Goal: Information Seeking & Learning: Learn about a topic

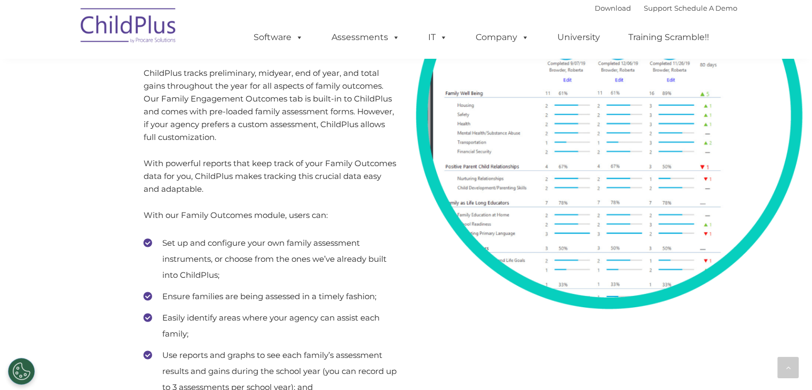
scroll to position [6188, 0]
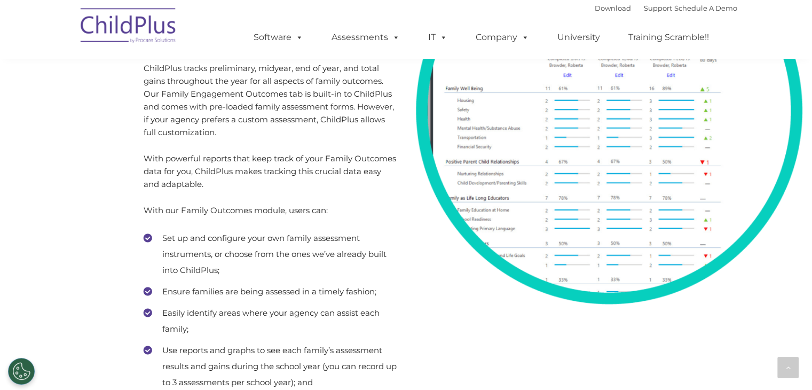
click at [769, 281] on div at bounding box center [609, 110] width 406 height 427
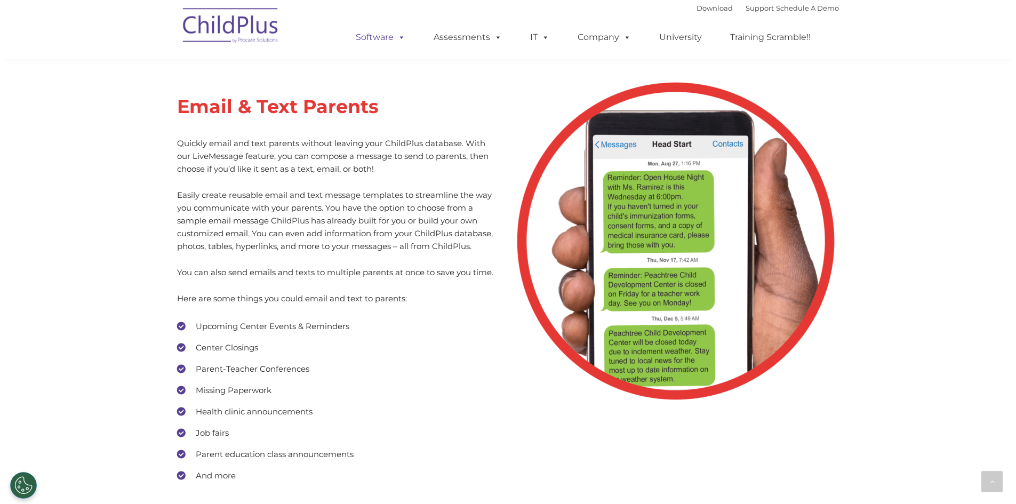
scroll to position [4849, 0]
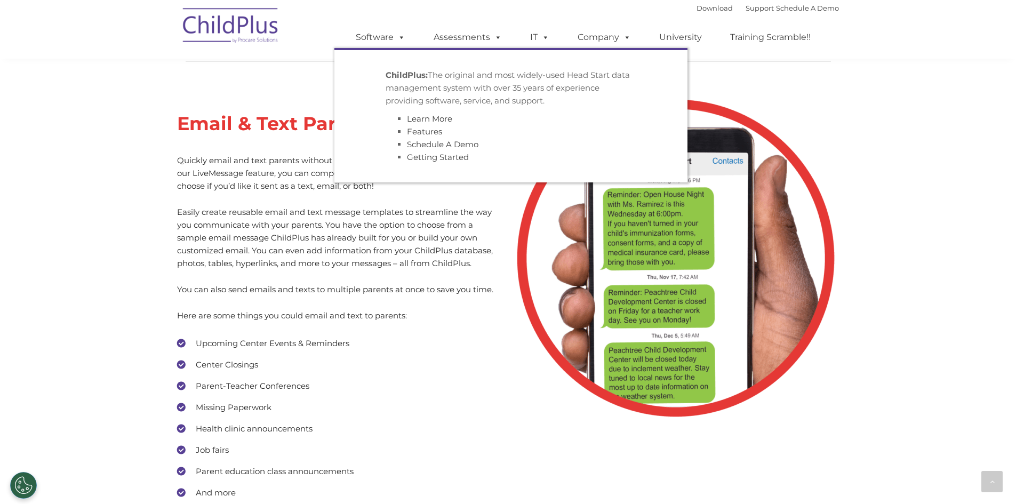
click at [428, 126] on li "Features" at bounding box center [521, 131] width 229 height 13
click at [428, 131] on link "Features" at bounding box center [424, 131] width 35 height 10
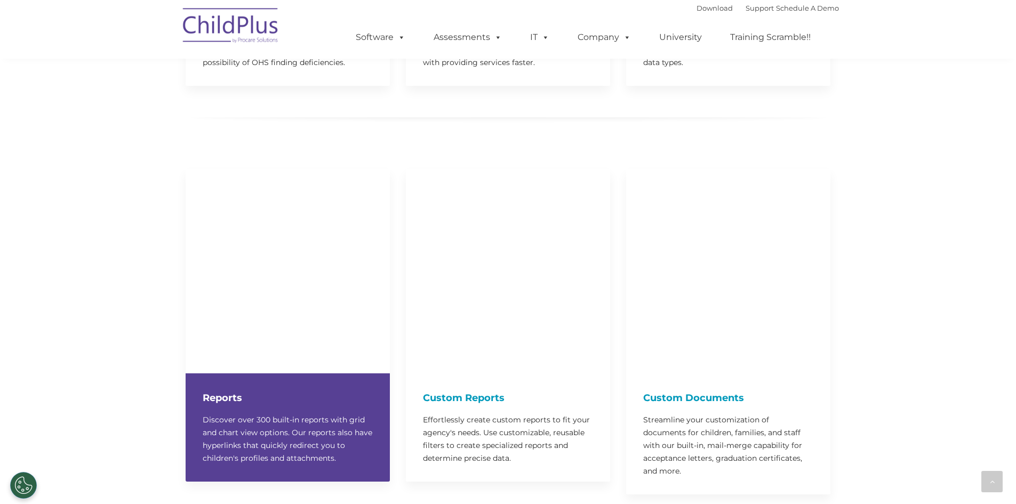
scroll to position [1229, 0]
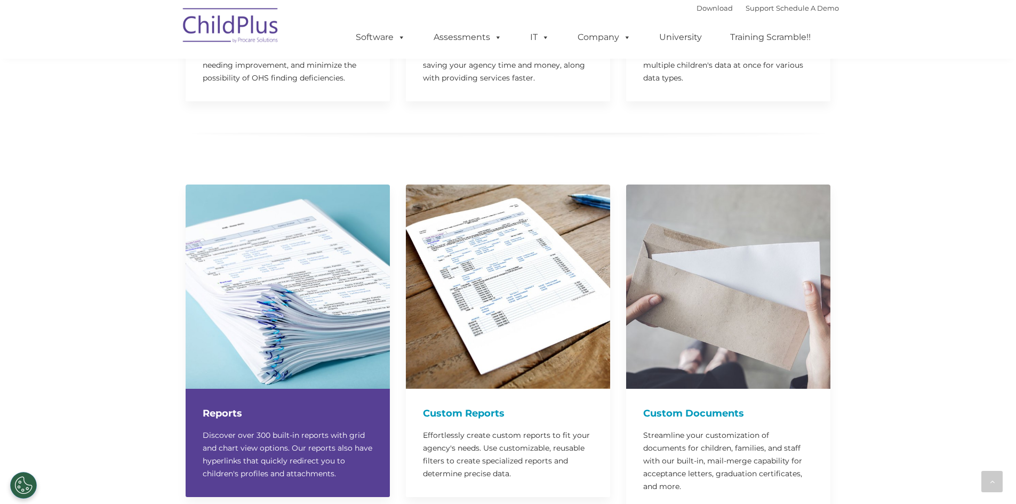
click at [267, 415] on div "Reports Discover over 300 built-in reports with grid and chart view options. Ou…" at bounding box center [288, 443] width 204 height 108
click at [213, 406] on h4 "Reports" at bounding box center [288, 413] width 170 height 15
click at [283, 229] on img at bounding box center [288, 287] width 204 height 204
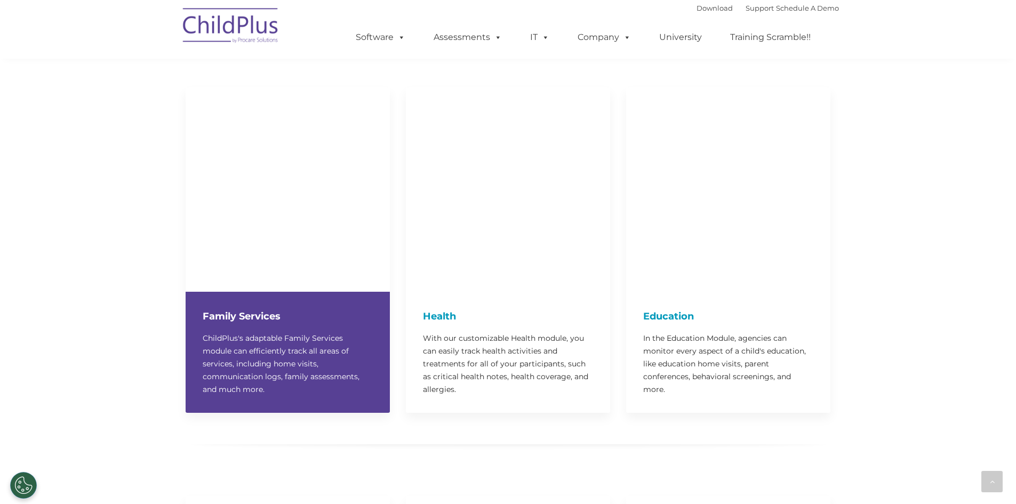
scroll to position [2162, 0]
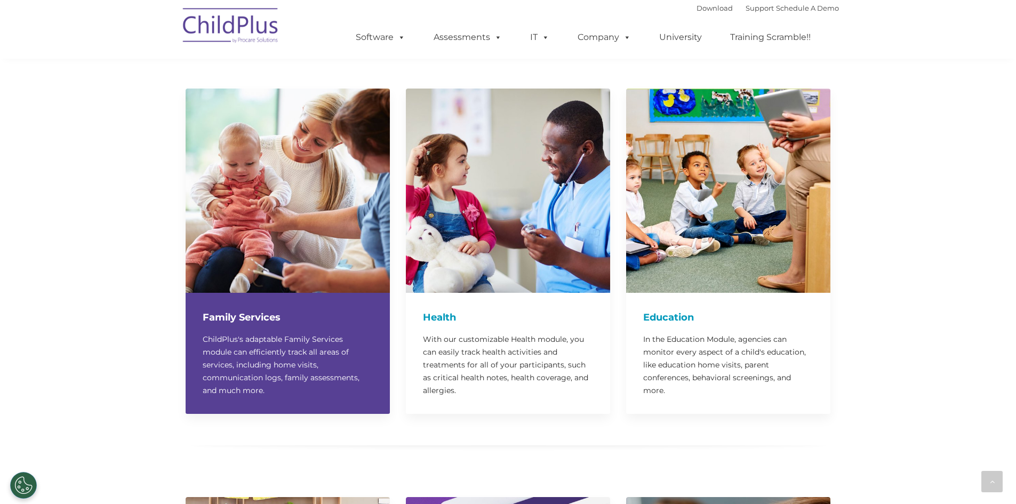
click at [236, 299] on div "Family Services ChildPlus's adaptable Family Services module can efficiently tr…" at bounding box center [288, 353] width 204 height 121
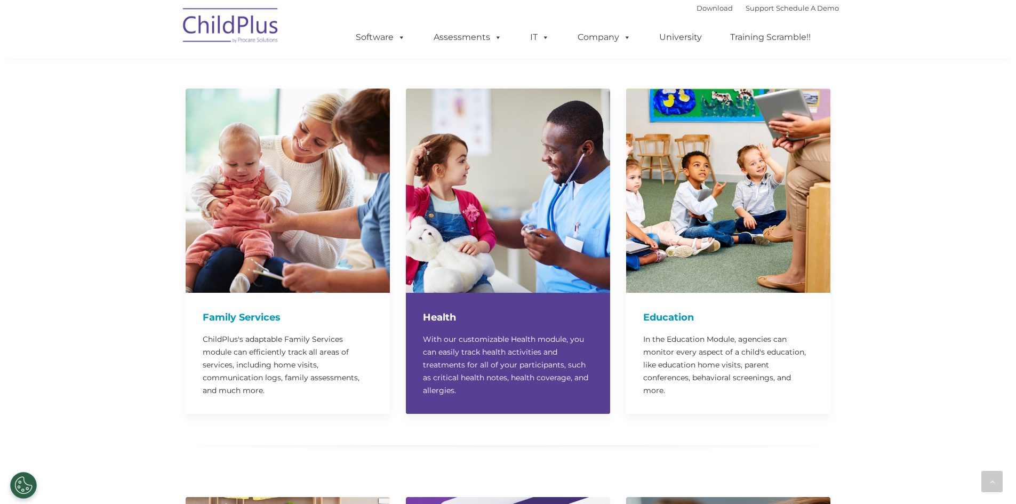
click at [493, 310] on h4 "Health" at bounding box center [508, 317] width 170 height 15
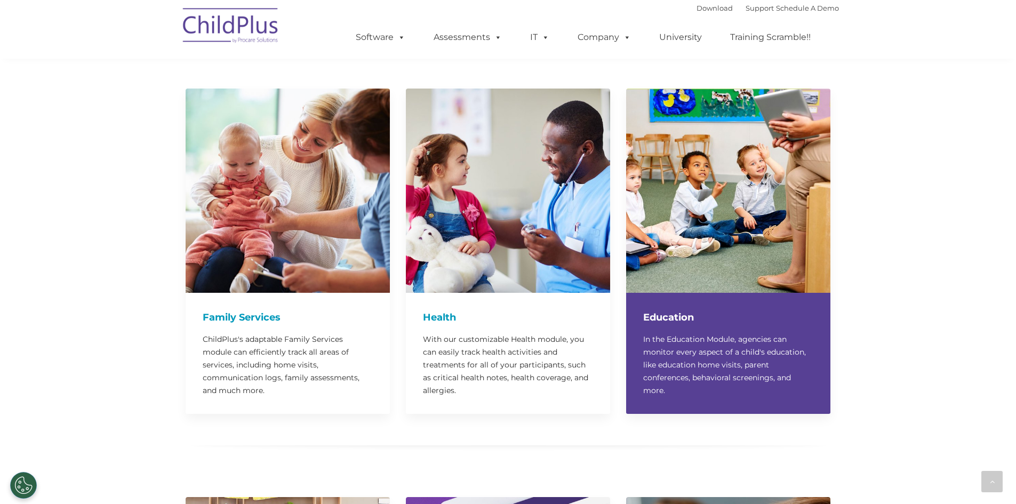
click at [759, 333] on p "In the Education Module, agencies can monitor every aspect of a child's educati…" at bounding box center [729, 365] width 170 height 64
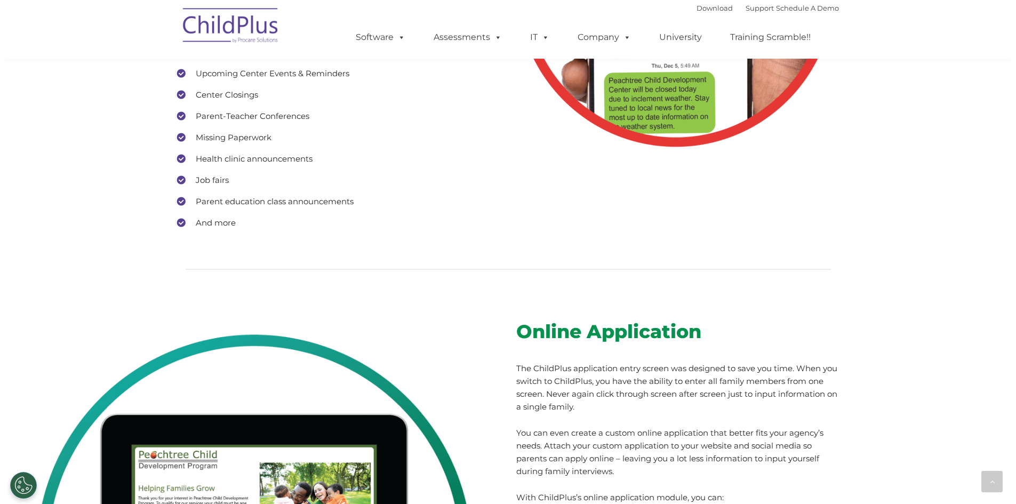
scroll to position [5110, 0]
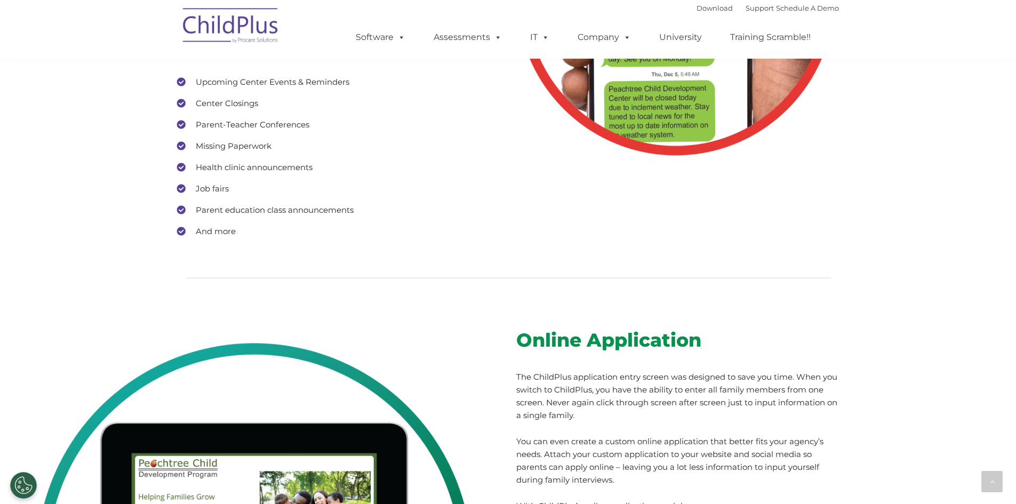
click at [242, 269] on div at bounding box center [509, 277] width 662 height 38
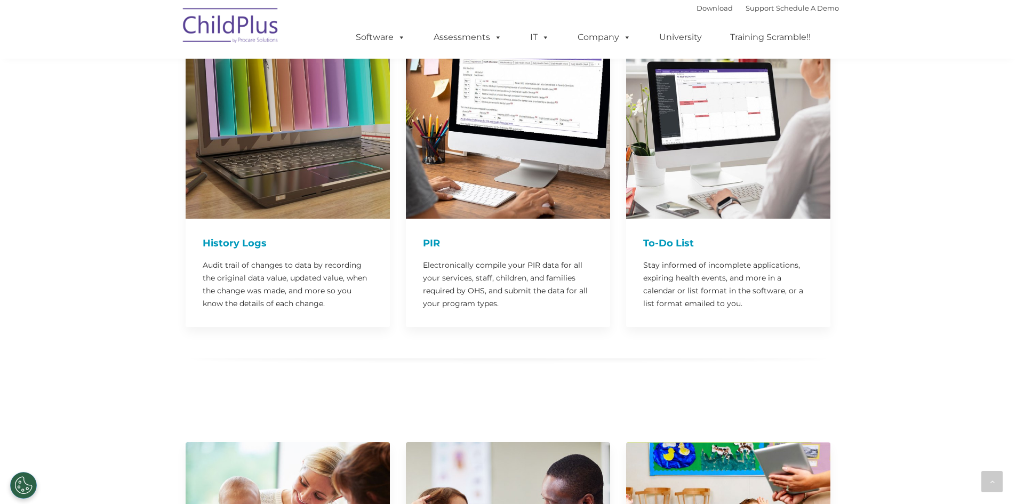
scroll to position [2202, 0]
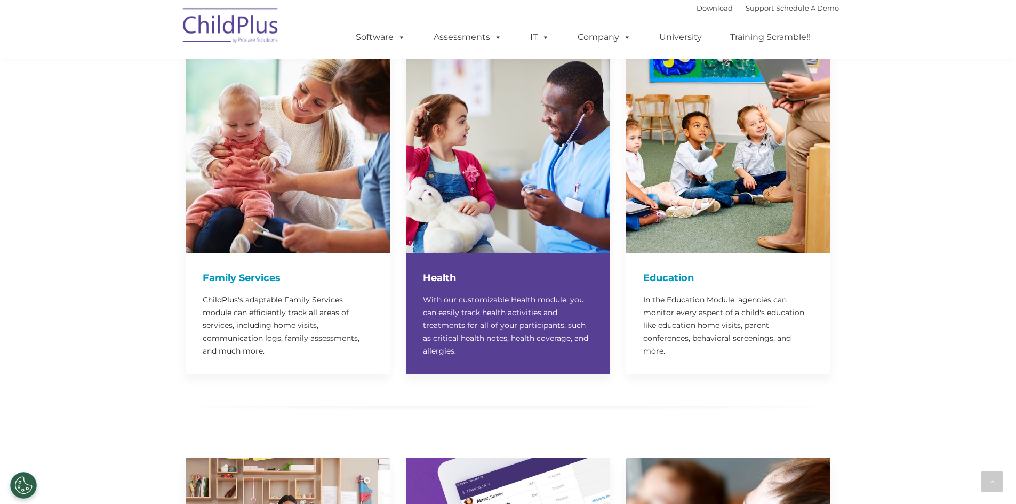
click at [579, 320] on p "With our customizable Health module, you can easily track health activities and…" at bounding box center [508, 325] width 170 height 64
click at [474, 216] on img at bounding box center [508, 151] width 204 height 204
click at [429, 293] on p "With our customizable Health module, you can easily track health activities and…" at bounding box center [508, 325] width 170 height 64
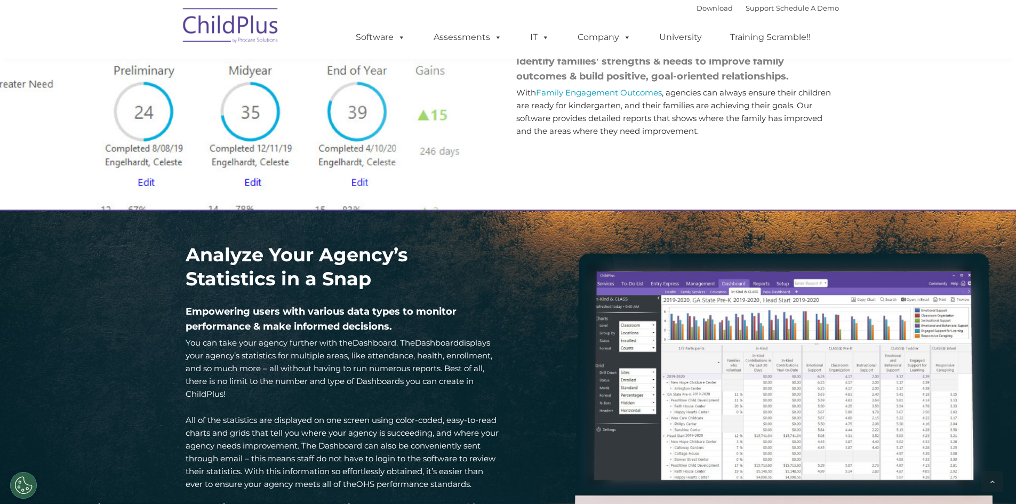
scroll to position [1319, 0]
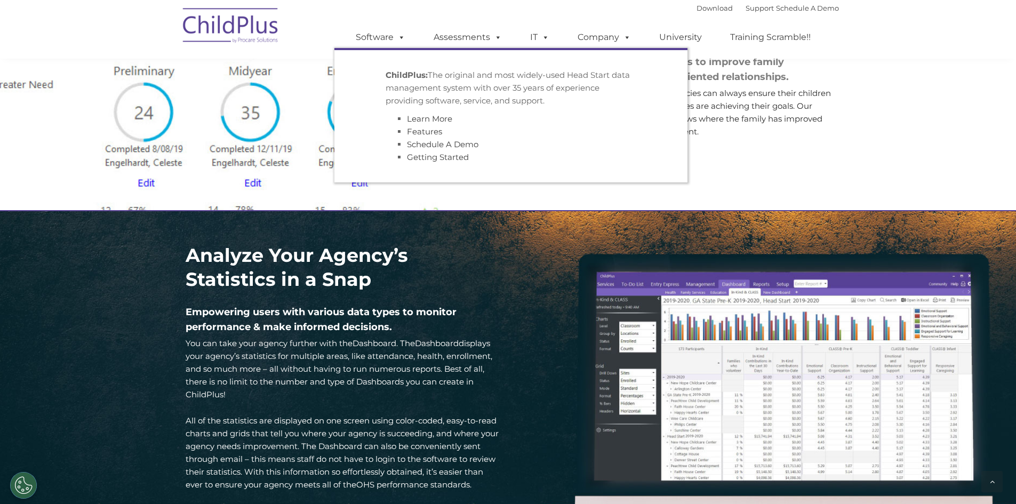
click at [412, 112] on div "ChildPlus: The original and most widely-used Head Start data management system …" at bounding box center [511, 116] width 251 height 95
click at [415, 115] on link "Learn More" at bounding box center [429, 119] width 45 height 10
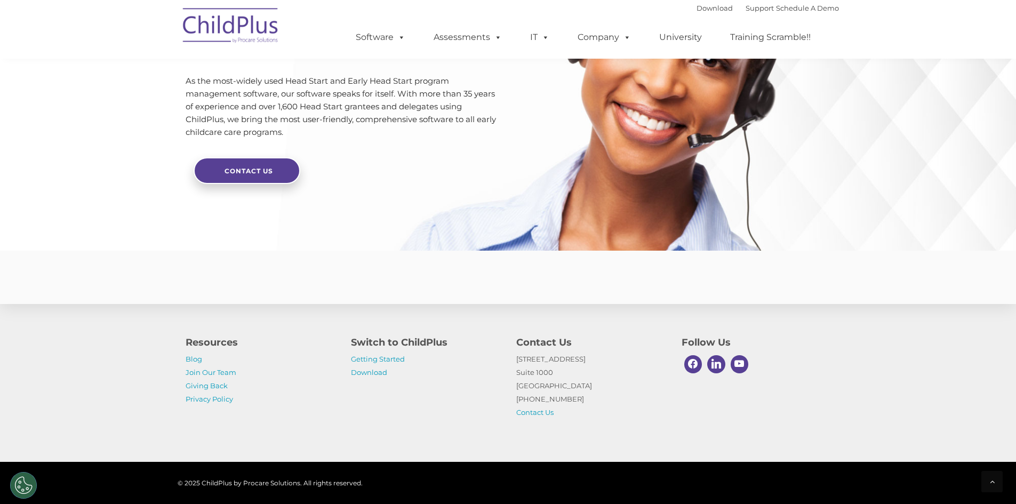
scroll to position [2500, 0]
